Goal: Task Accomplishment & Management: Use online tool/utility

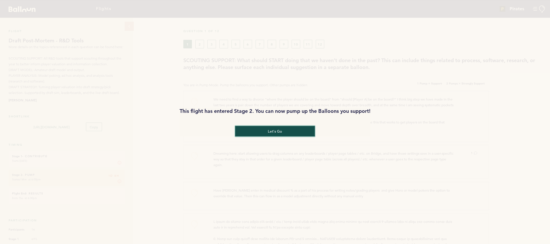
click at [264, 130] on button "let's go" at bounding box center [275, 131] width 80 height 11
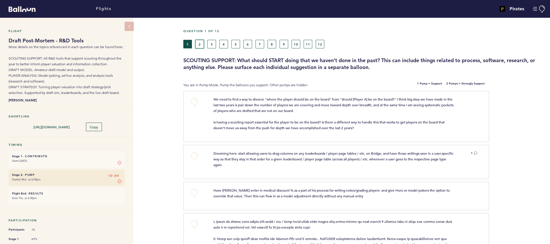
click at [199, 45] on button "2" at bounding box center [199, 44] width 9 height 9
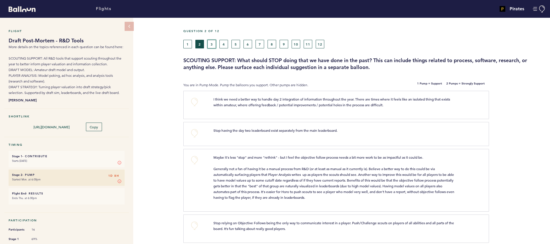
click at [210, 44] on button "3" at bounding box center [212, 44] width 9 height 9
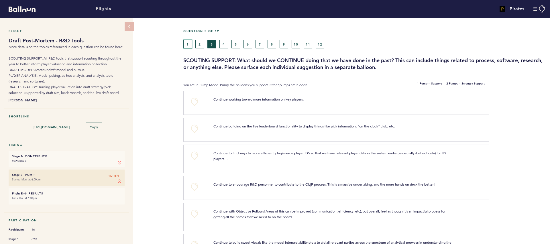
click at [189, 42] on button "1" at bounding box center [187, 44] width 9 height 9
